Goal: Task Accomplishment & Management: Use online tool/utility

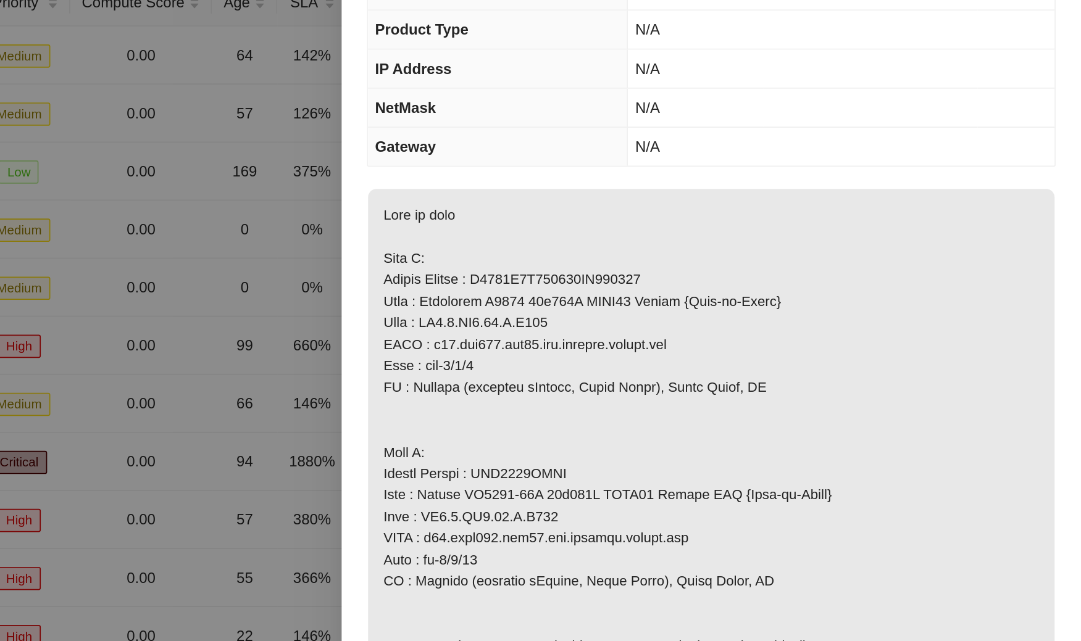
scroll to position [74, 0]
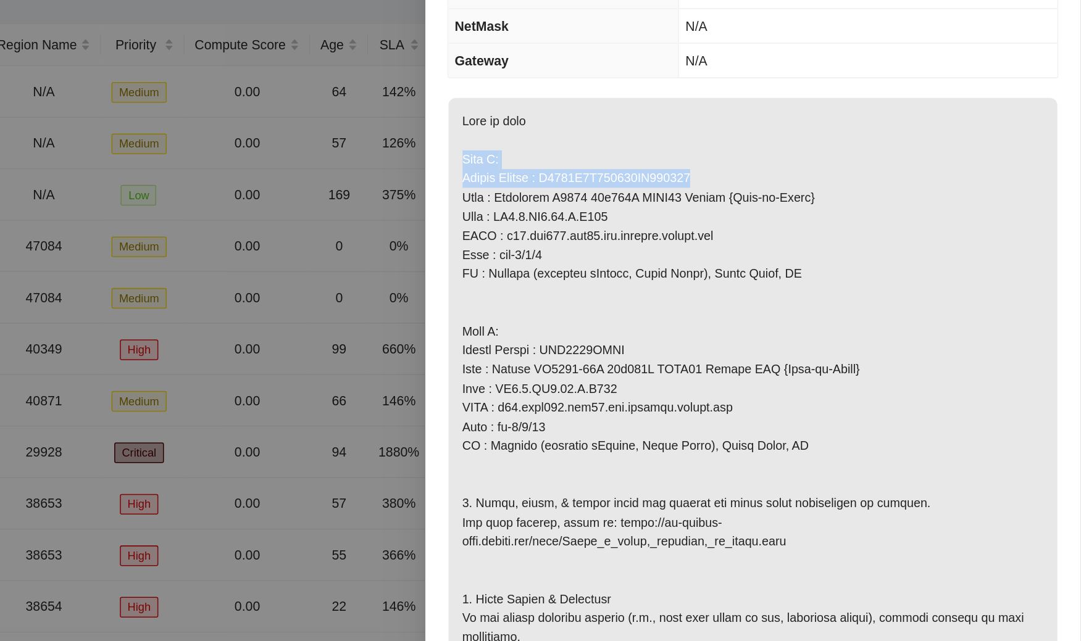
drag, startPoint x: 672, startPoint y: 188, endPoint x: 866, endPoint y: 201, distance: 194.3
click at [866, 201] on p at bounding box center [864, 396] width 401 height 485
click at [721, 179] on p at bounding box center [864, 396] width 401 height 485
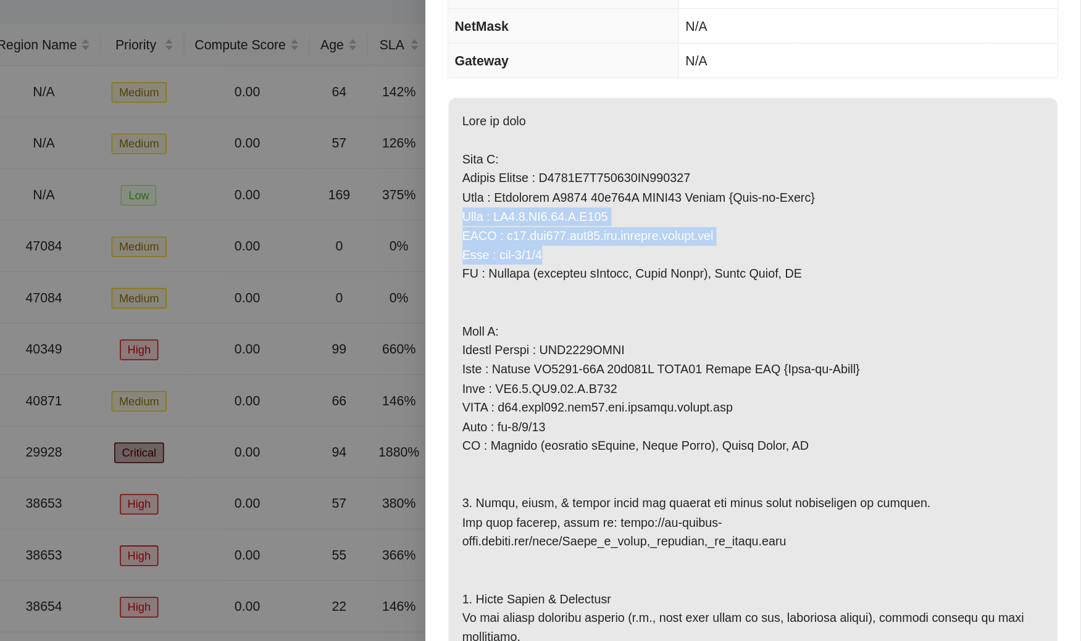
drag, startPoint x: 669, startPoint y: 230, endPoint x: 750, endPoint y: 251, distance: 83.4
click at [750, 251] on p at bounding box center [864, 396] width 401 height 485
copy p "Rack : SV1.1.DH3.39.B.C026 FQDN : [DOMAIN_NAME] Port : eth-1/1/1"
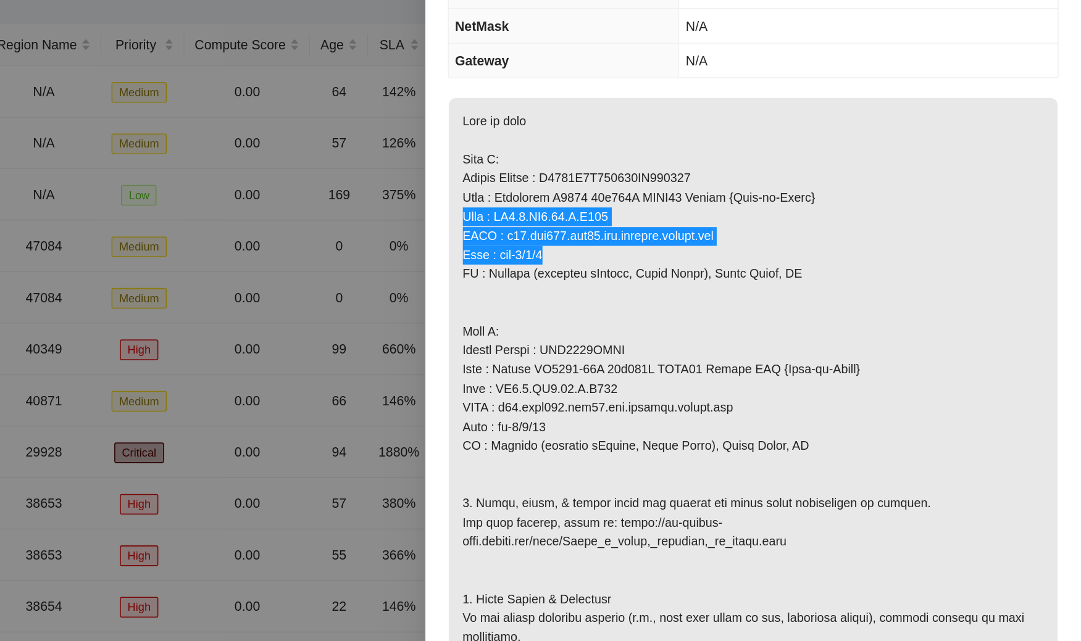
scroll to position [0, 0]
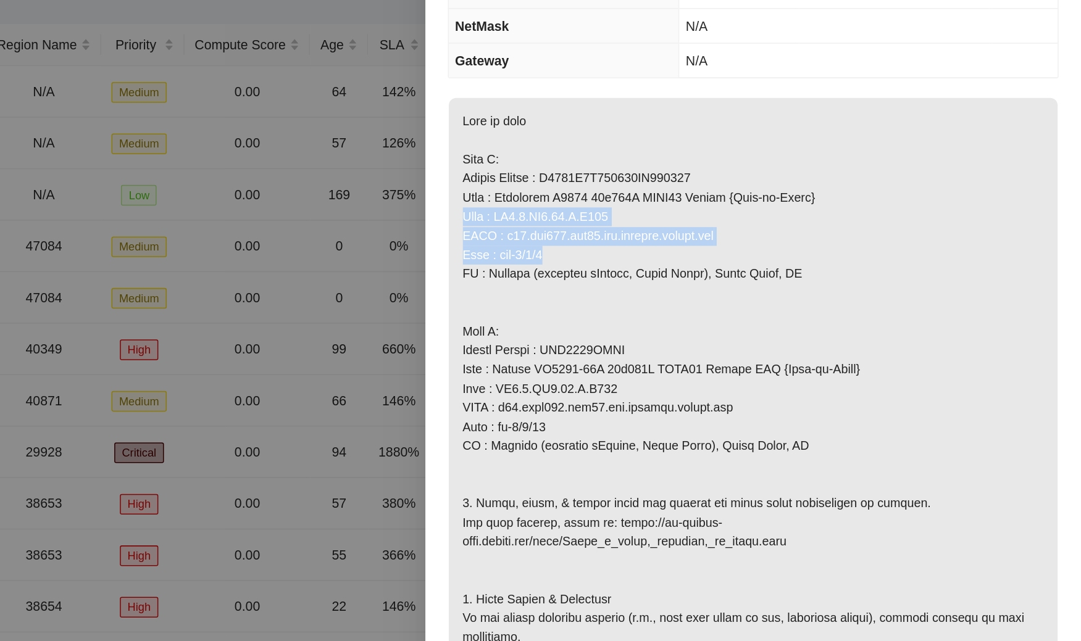
click at [740, 324] on p at bounding box center [864, 396] width 401 height 485
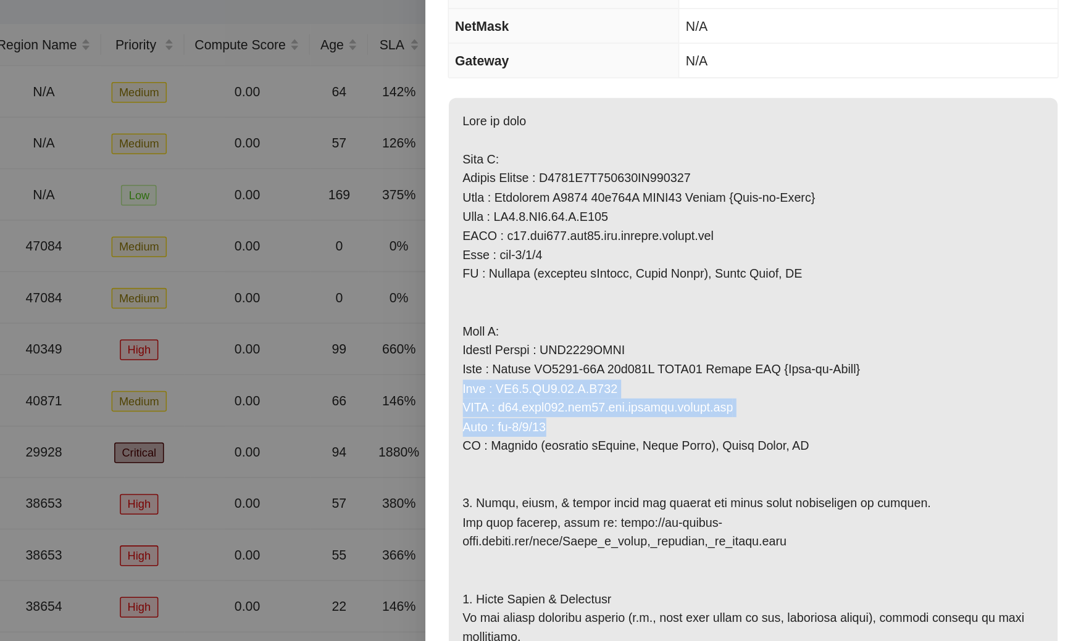
drag, startPoint x: 670, startPoint y: 341, endPoint x: 749, endPoint y: 367, distance: 82.8
click at [749, 367] on p at bounding box center [864, 396] width 401 height 485
copy p "Rack : SV1.1.DH2.34.A.C019 FQDN : [DOMAIN_NAME] Port : et-0/0/46"
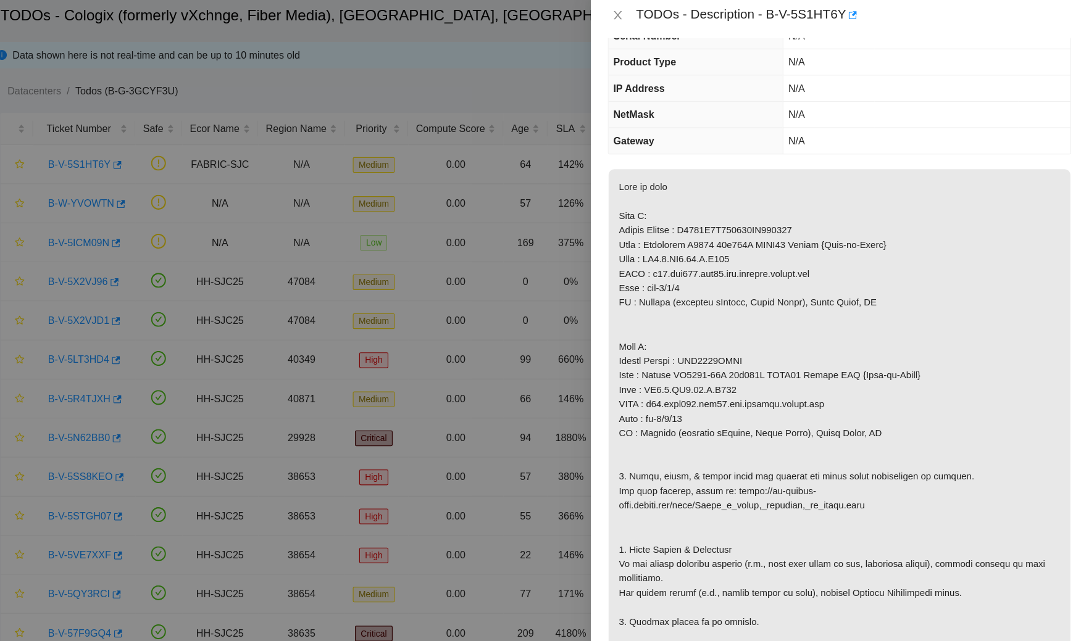
click at [699, 289] on p at bounding box center [864, 396] width 401 height 485
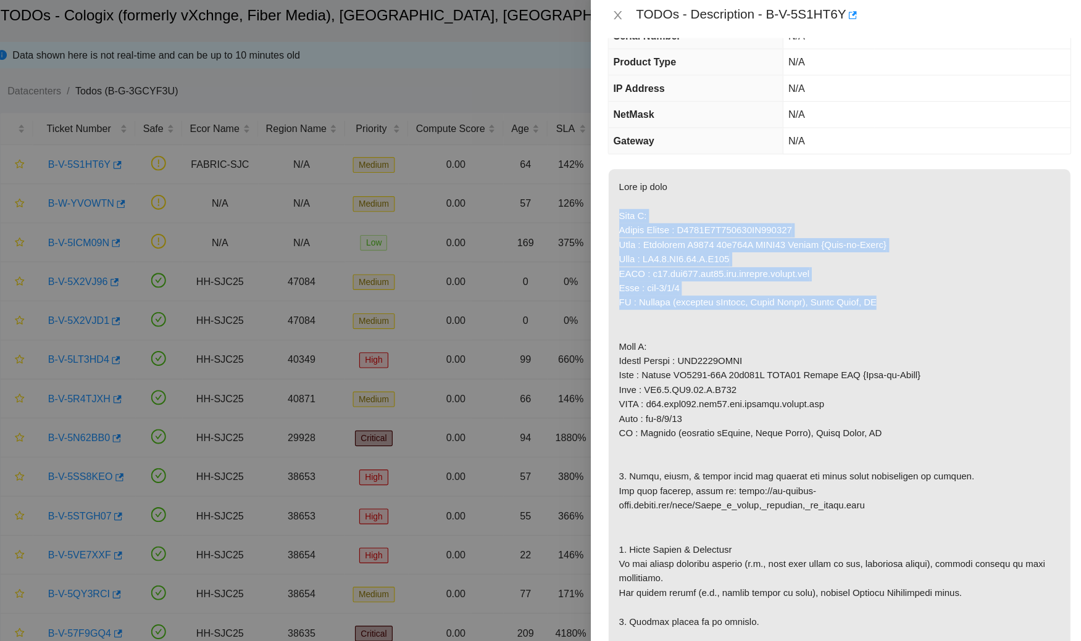
drag, startPoint x: 672, startPoint y: 189, endPoint x: 906, endPoint y: 269, distance: 247.2
click at [906, 269] on p at bounding box center [864, 396] width 401 height 485
copy p "Side A: Serial Number : R3250B2F123829AK200765 Name : Celestica D6040 64x100G Q…"
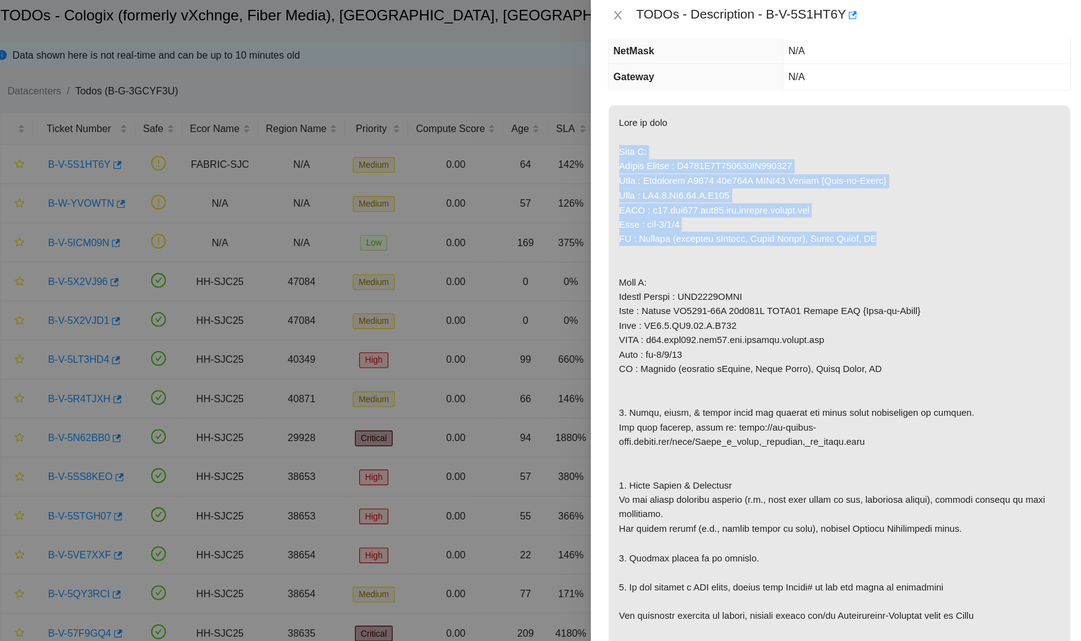
scroll to position [161, 0]
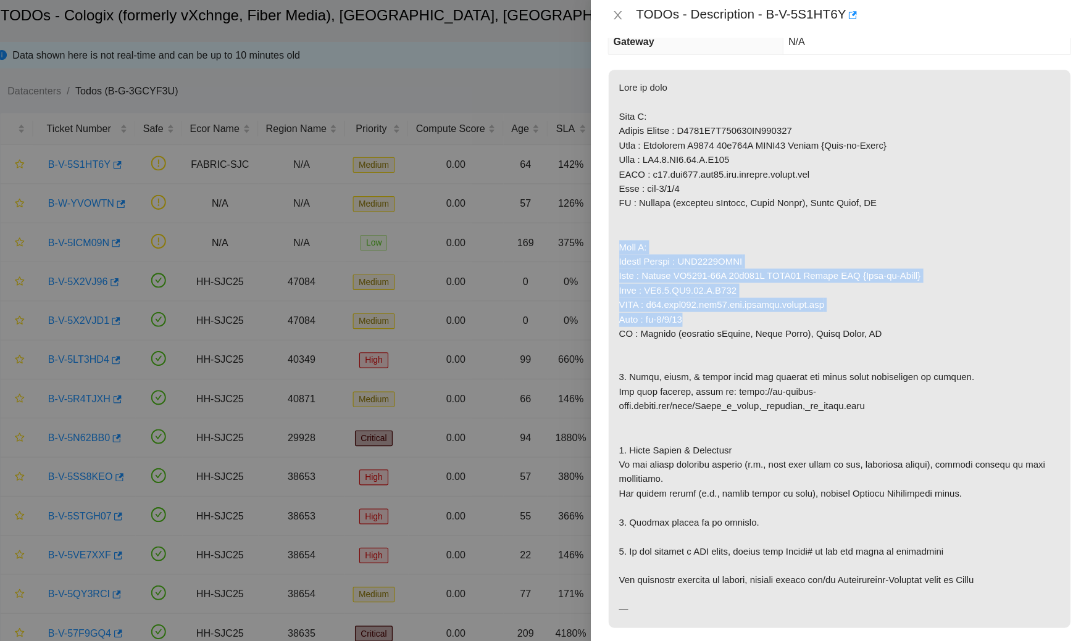
drag, startPoint x: 674, startPoint y: 215, endPoint x: 732, endPoint y: 283, distance: 88.9
click at [732, 283] on p at bounding box center [864, 309] width 401 height 485
copy p "Side Z: Serial Number : AAA2120AABR Name : Accton AS7816-64X 64x100G QSFP28 Swi…"
